Goal: Task Accomplishment & Management: Manage account settings

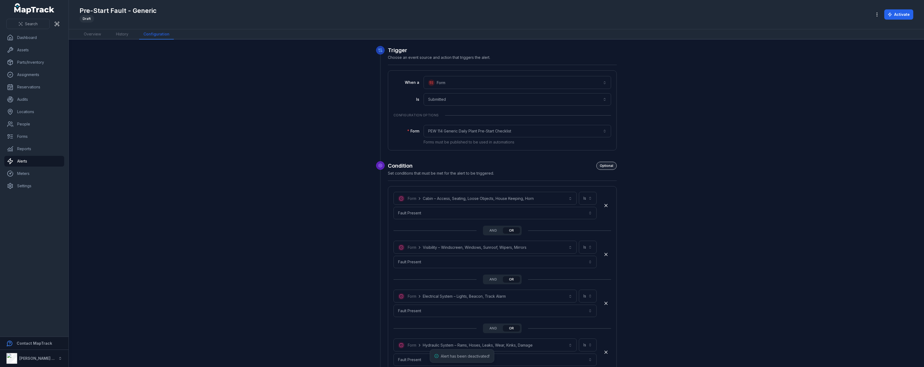
scroll to position [1155, 0]
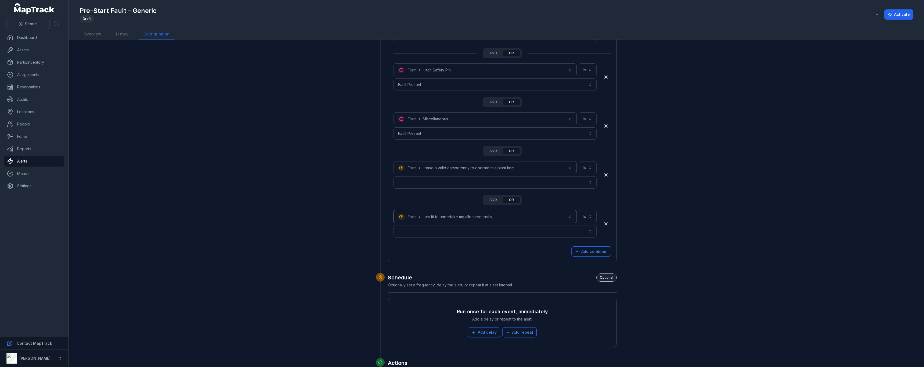
click at [399, 216] on button "**********" at bounding box center [484, 216] width 183 height 13
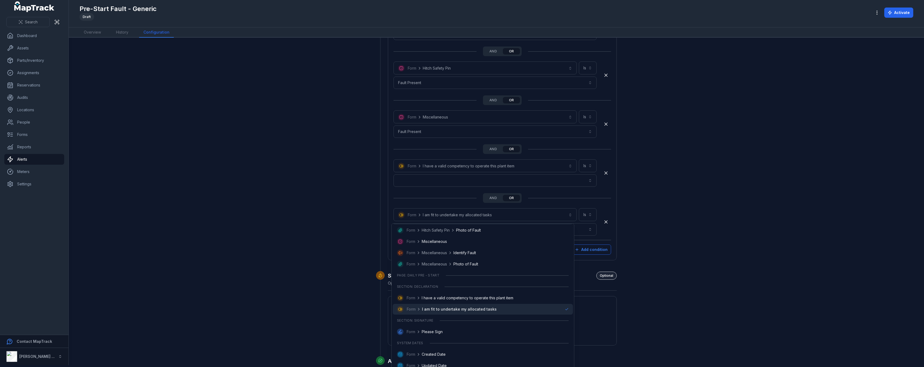
scroll to position [849, 0]
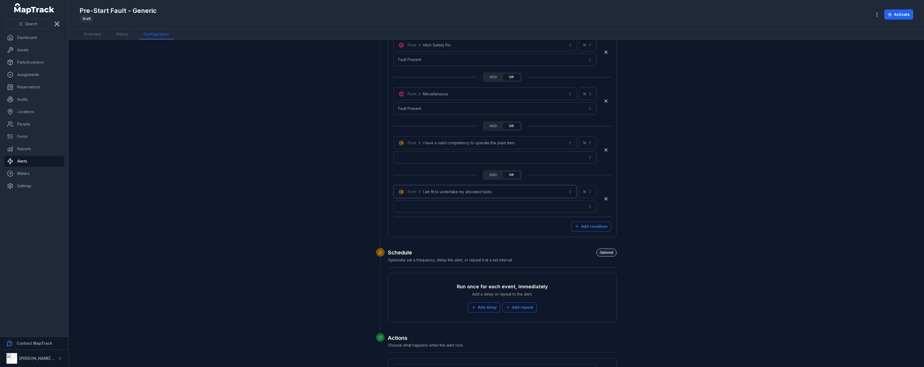
scroll to position [1209, 0]
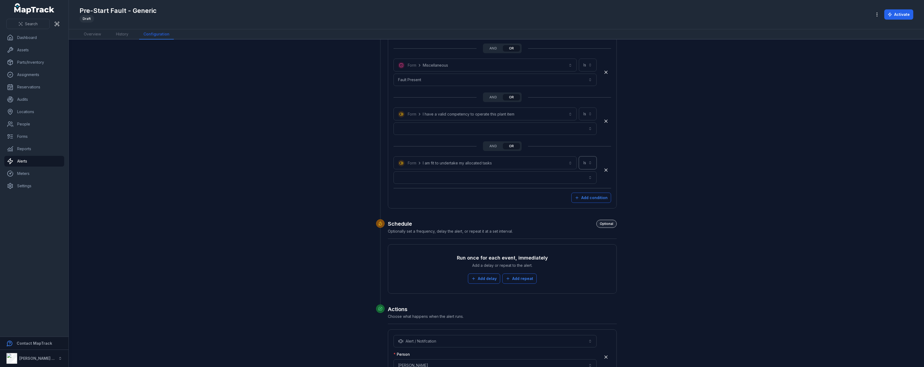
click at [586, 163] on button "Is **" at bounding box center [588, 162] width 18 height 13
click at [491, 147] on button "and" at bounding box center [492, 146] width 17 height 6
click at [508, 144] on button "or" at bounding box center [511, 146] width 17 height 6
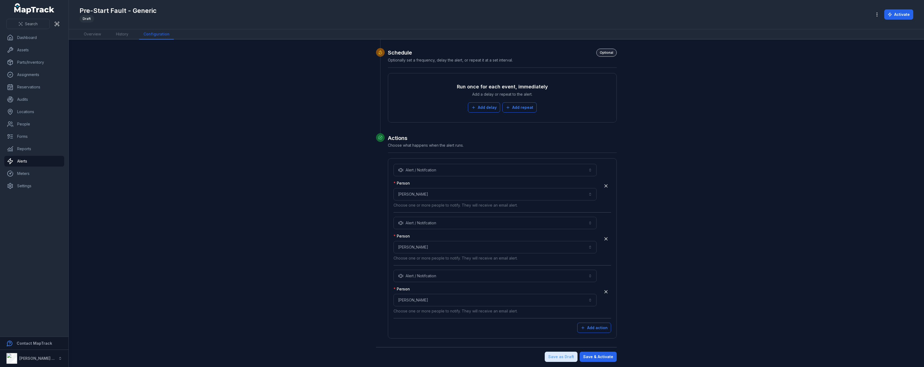
scroll to position [1381, 0]
click at [592, 328] on button "Add action" at bounding box center [594, 326] width 34 height 10
click at [456, 330] on button "Choose an action" at bounding box center [494, 327] width 203 height 12
click at [421, 343] on div "Alert / Notifcation" at bounding box center [416, 341] width 38 height 5
click at [440, 352] on button "Choose a person" at bounding box center [494, 351] width 203 height 12
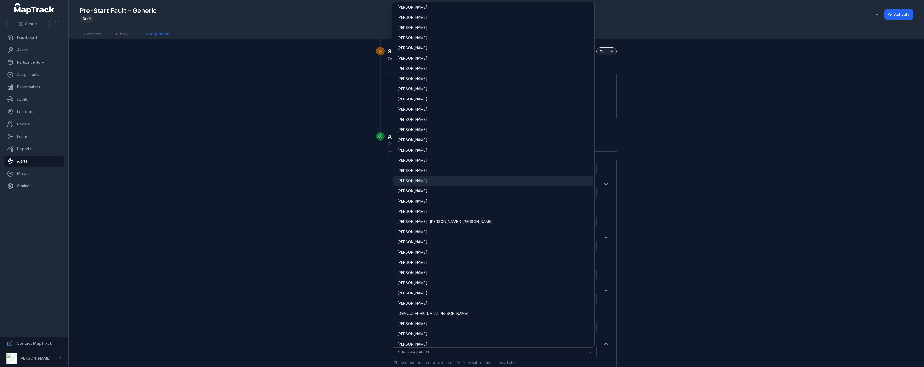
scroll to position [967, 0]
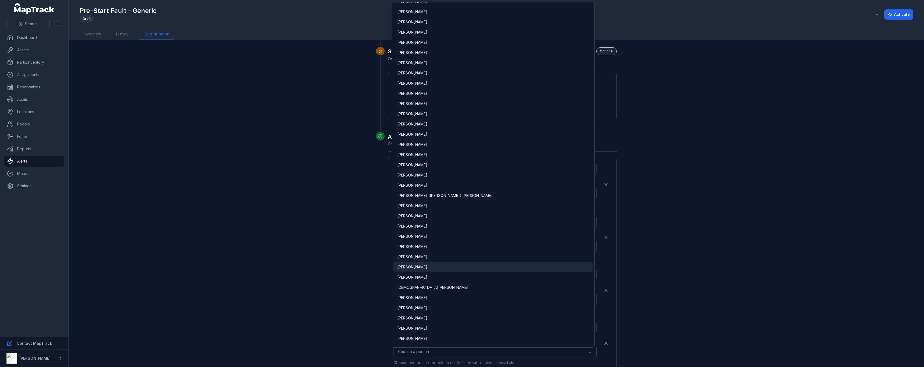
click at [435, 269] on div "[PERSON_NAME]" at bounding box center [493, 266] width 192 height 5
click at [710, 243] on main "**********" at bounding box center [496, 202] width 855 height 327
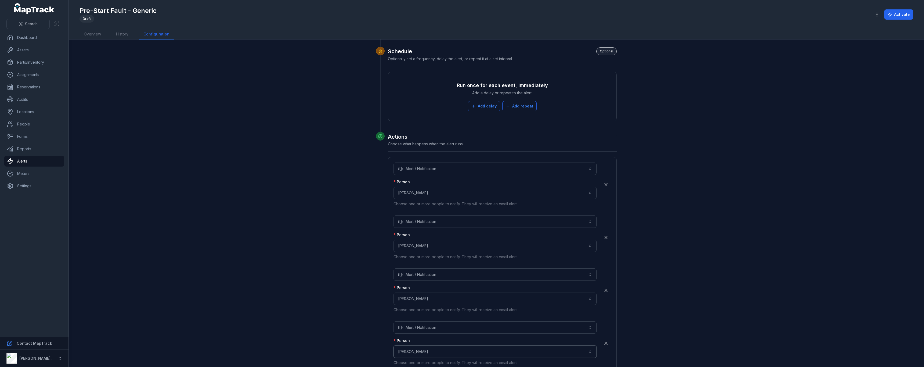
scroll to position [1434, 0]
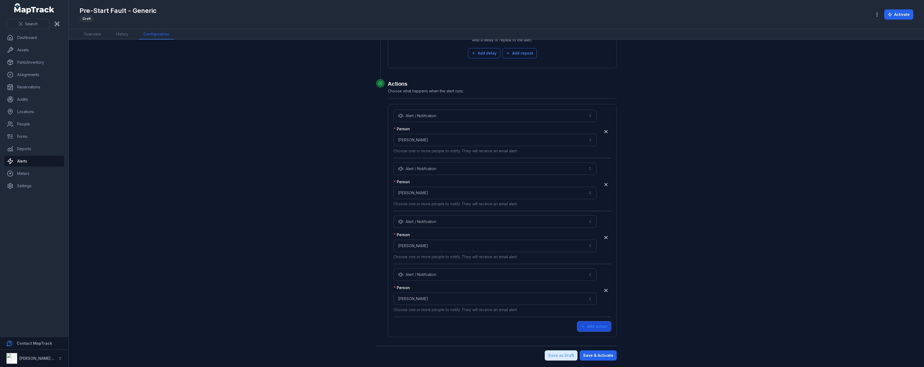
click at [603, 331] on button "Add action" at bounding box center [594, 326] width 34 height 10
click at [606, 325] on icon "button" at bounding box center [605, 327] width 5 height 5
click at [605, 358] on button "Save & Activate" at bounding box center [598, 355] width 37 height 10
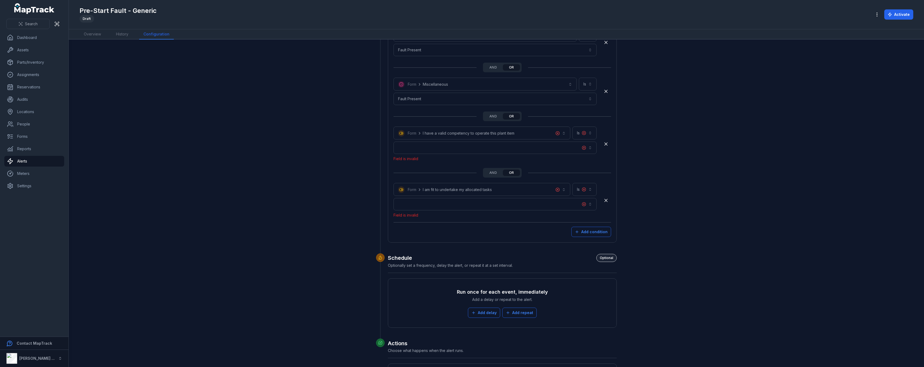
scroll to position [1187, 0]
click at [511, 149] on button "button" at bounding box center [494, 150] width 203 height 12
click at [587, 151] on button "button" at bounding box center [494, 150] width 203 height 12
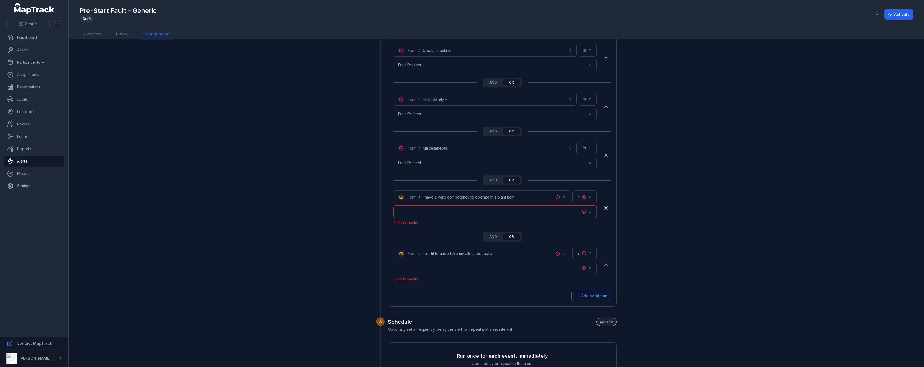
scroll to position [1106, 0]
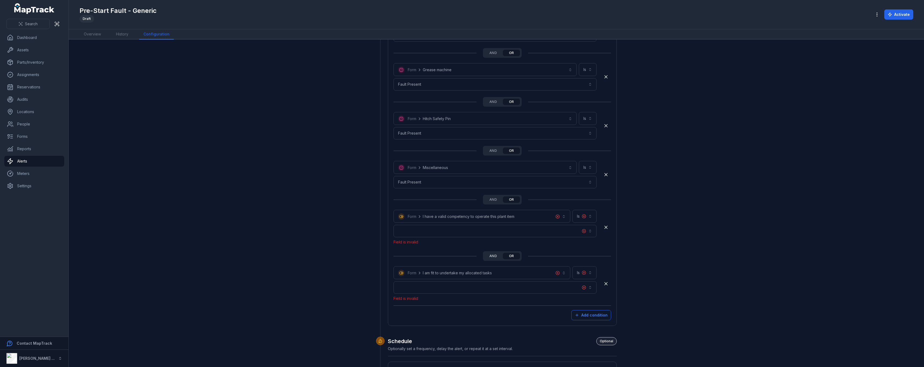
click at [493, 255] on button "and" at bounding box center [492, 256] width 17 height 6
click at [510, 256] on button "or" at bounding box center [511, 256] width 17 height 6
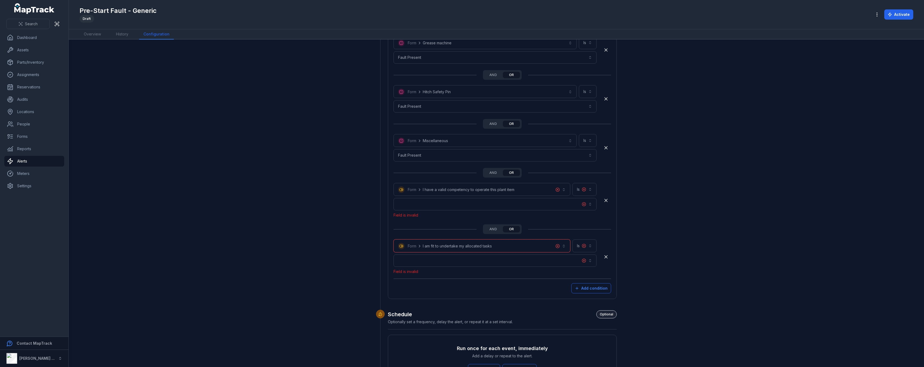
click at [413, 247] on button "**********" at bounding box center [481, 245] width 177 height 13
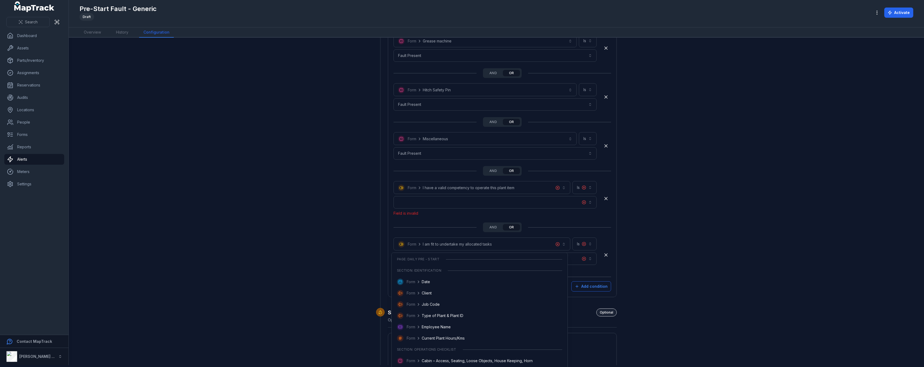
scroll to position [823, 0]
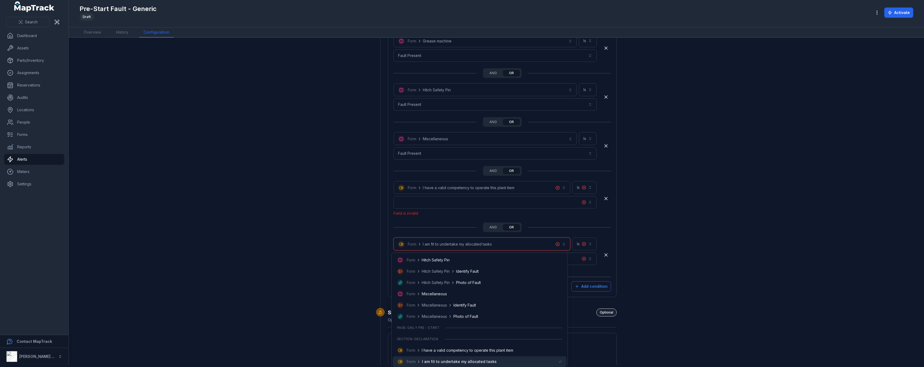
click at [412, 245] on button "**********" at bounding box center [481, 243] width 177 height 13
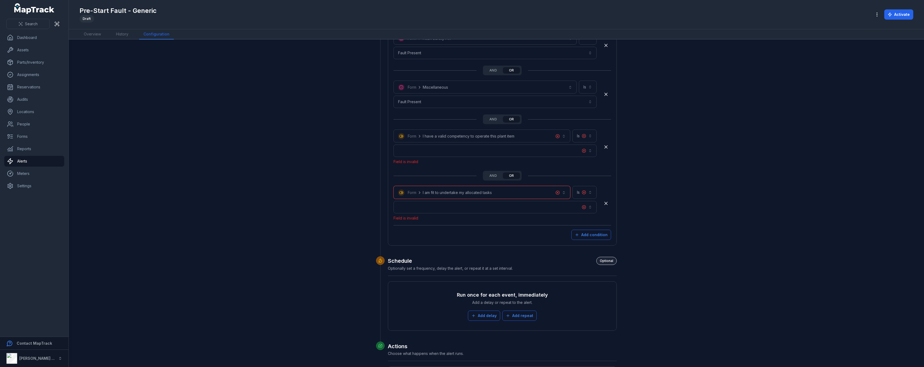
scroll to position [1187, 0]
click at [559, 193] on button "**********" at bounding box center [481, 192] width 177 height 13
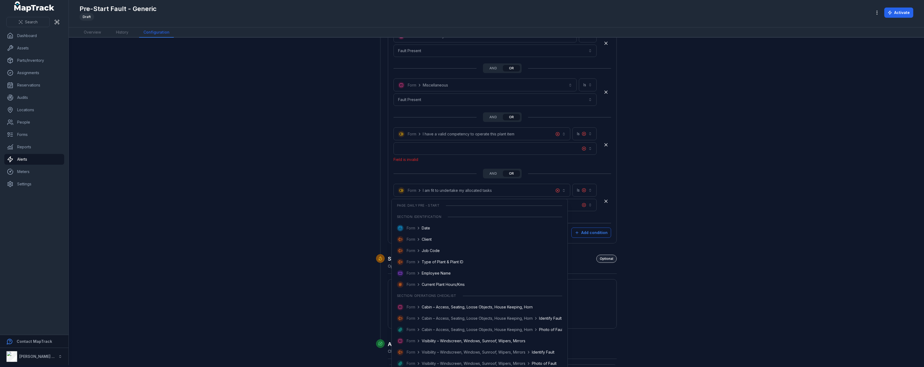
scroll to position [769, 0]
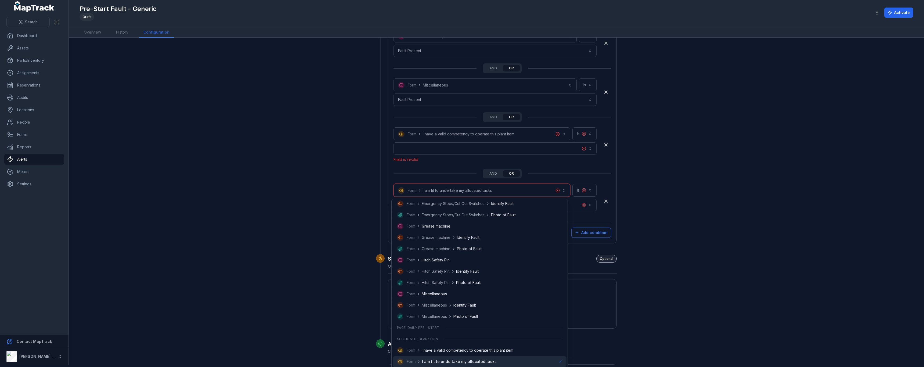
click at [554, 190] on button "**********" at bounding box center [481, 190] width 177 height 13
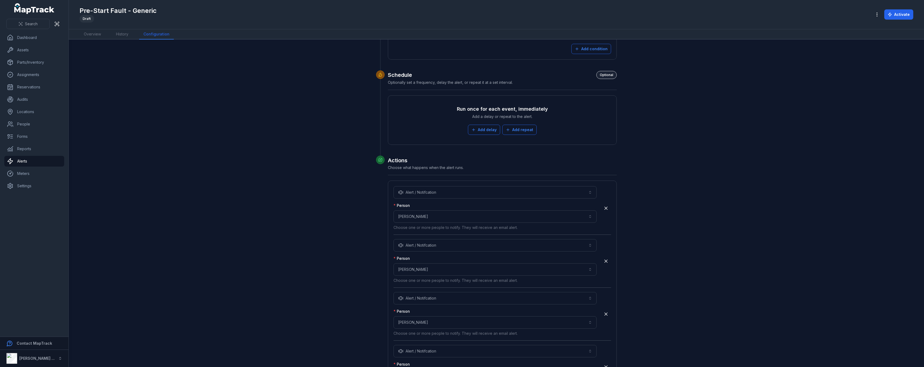
scroll to position [1449, 0]
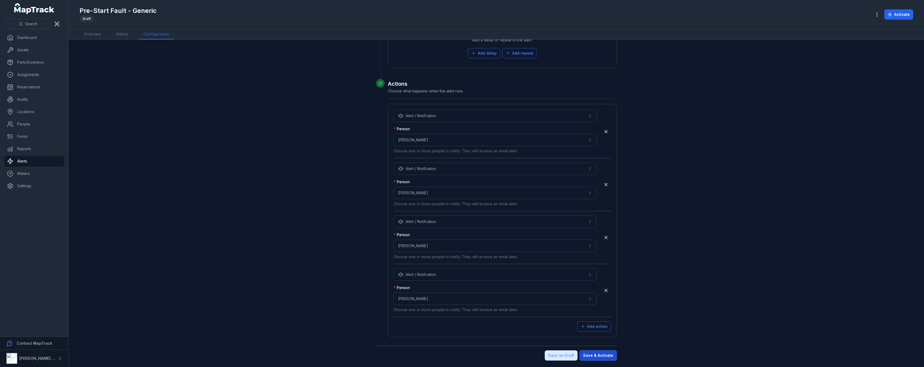
click at [597, 358] on button "Save & Activate" at bounding box center [598, 355] width 37 height 10
click at [609, 358] on button "Save & Activate" at bounding box center [598, 355] width 37 height 10
click at [609, 359] on button "Save & Activate" at bounding box center [598, 355] width 37 height 10
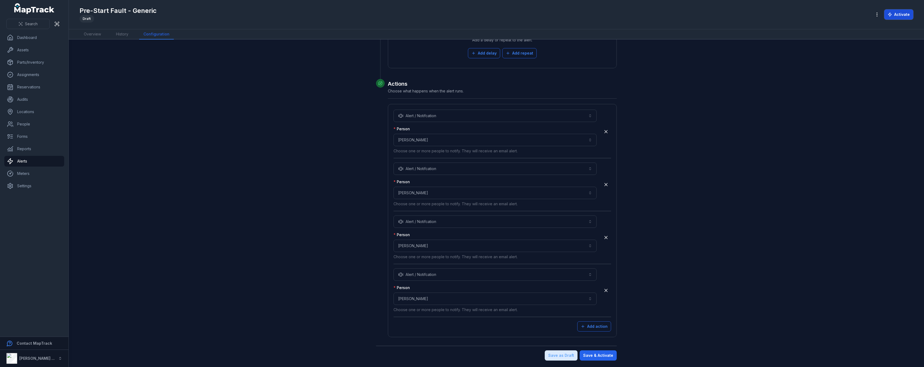
click at [900, 18] on button "Activate" at bounding box center [898, 14] width 29 height 10
